Goal: Find specific page/section: Find specific page/section

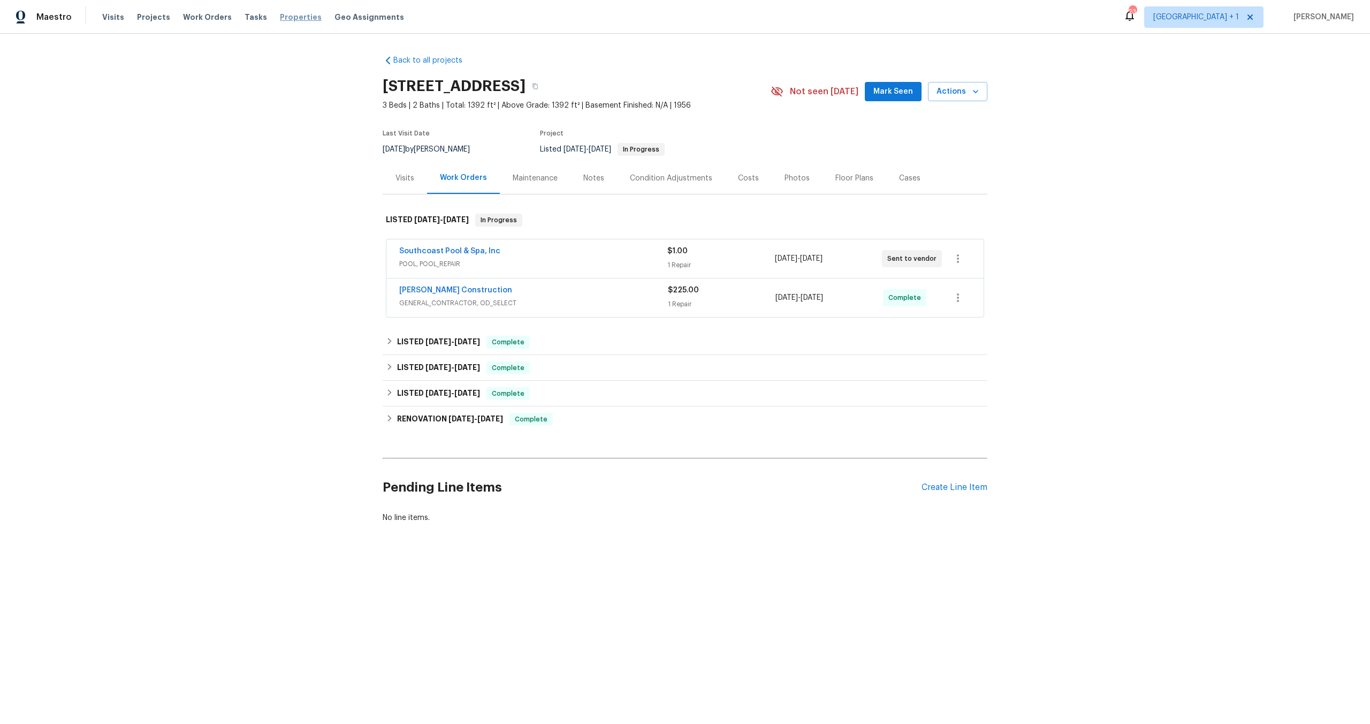
click at [289, 18] on span "Properties" at bounding box center [301, 17] width 42 height 11
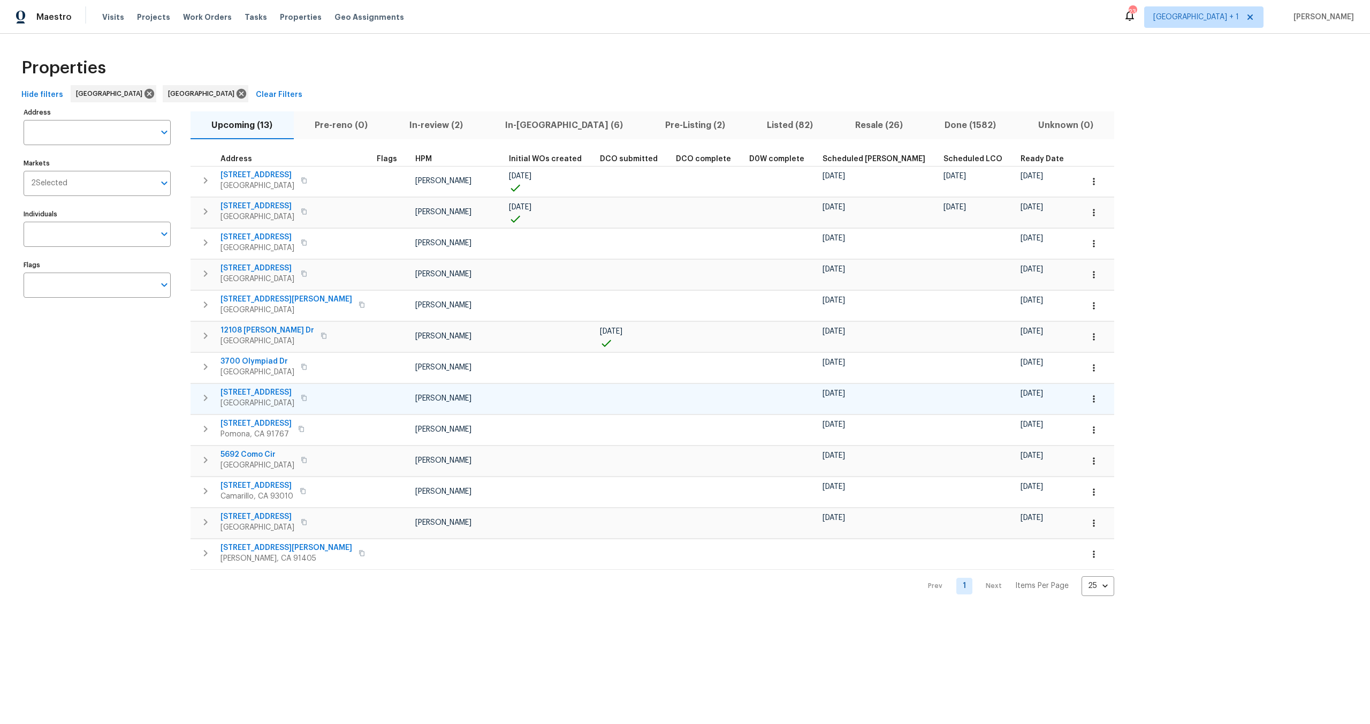
click at [276, 392] on span "[STREET_ADDRESS]" at bounding box center [257, 392] width 74 height 11
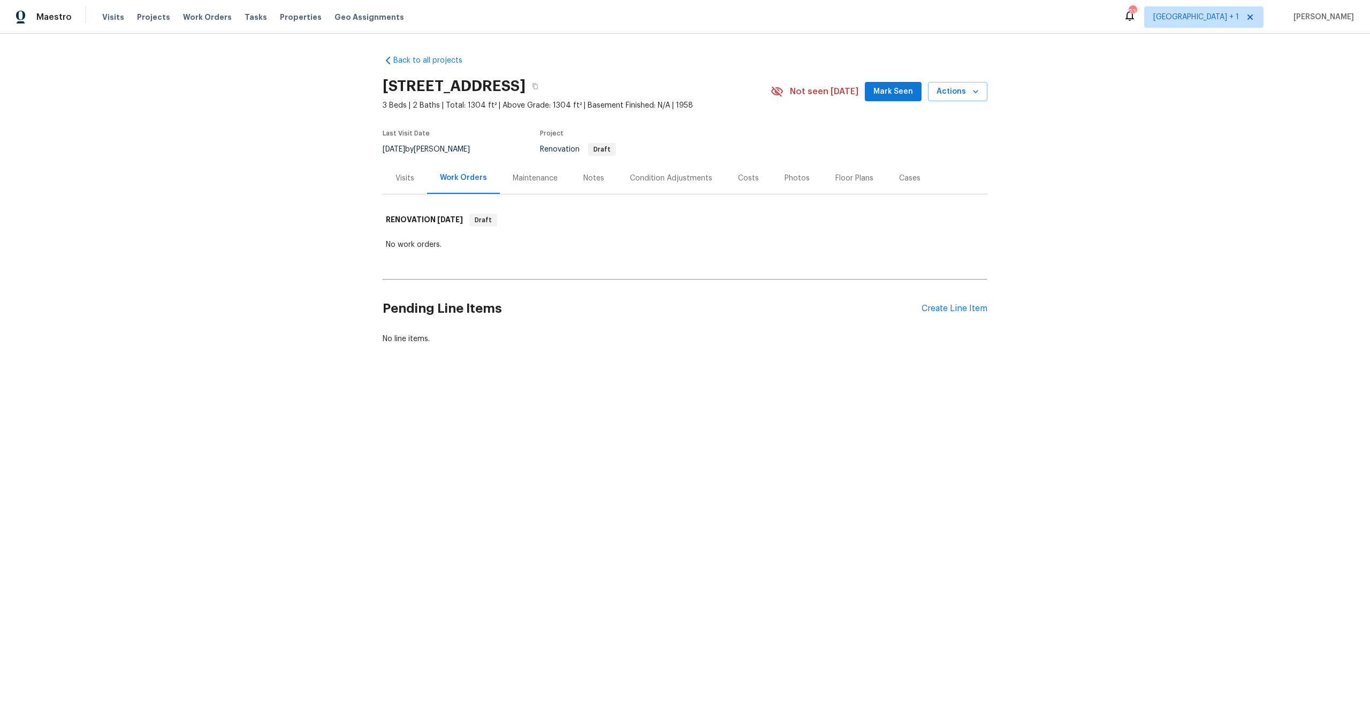
click at [741, 123] on section "1459 N Avenue 57, Los Angeles, CA 90042 3 Beds | 2 Baths | Total: 1304 ft² | Ab…" at bounding box center [685, 117] width 605 height 90
